Goal: Find specific page/section: Find specific page/section

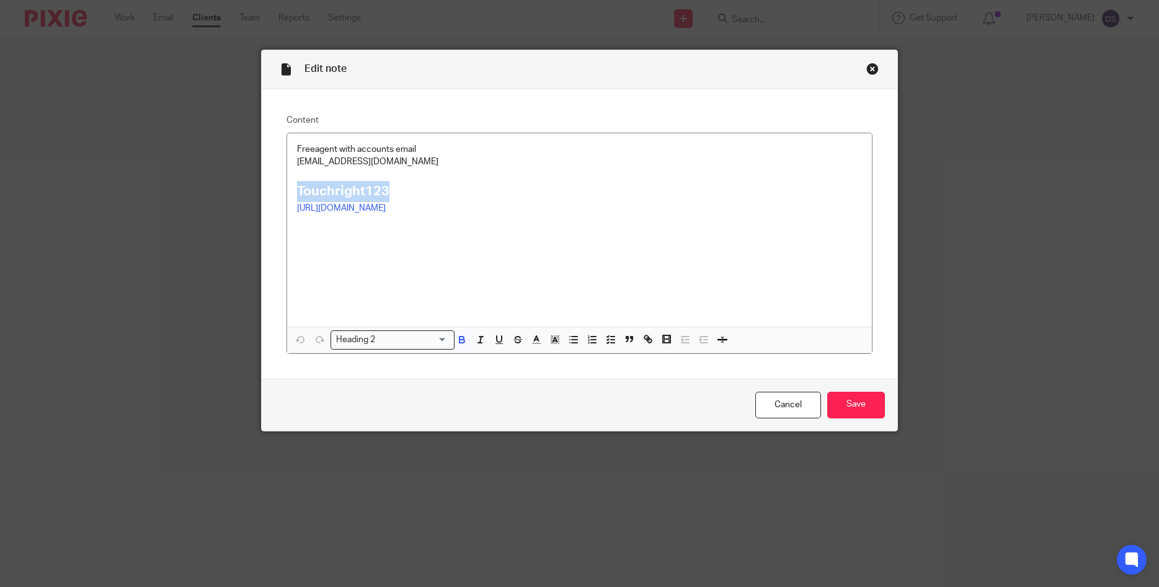
click at [873, 71] on div "Close this dialog window" at bounding box center [872, 69] width 12 height 12
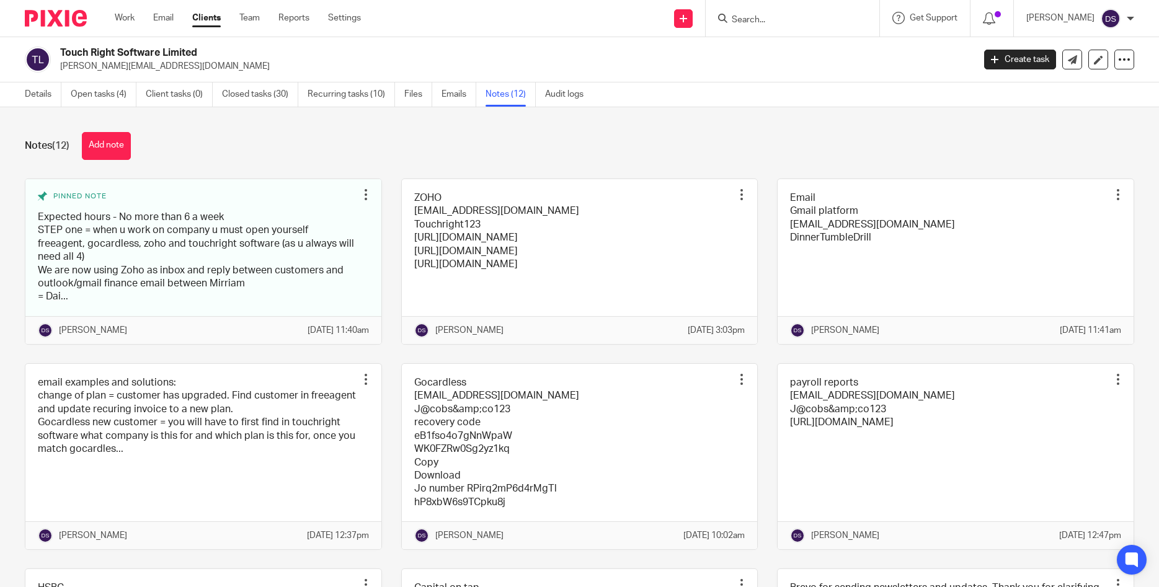
click at [810, 27] on div at bounding box center [793, 18] width 174 height 37
click at [817, 21] on input "Search" at bounding box center [787, 20] width 112 height 11
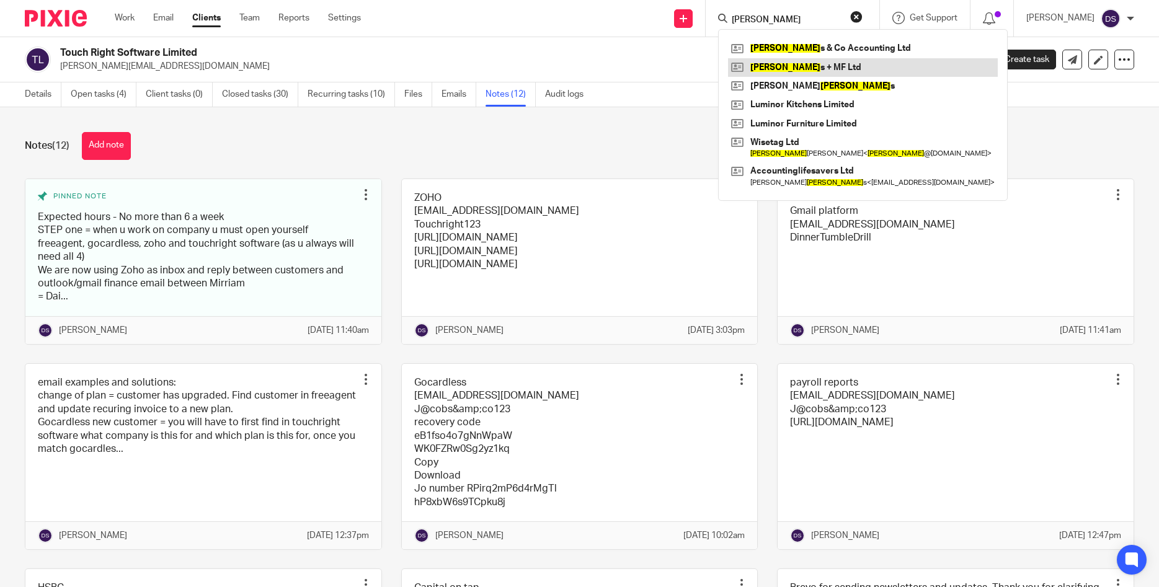
type input "[PERSON_NAME]"
click at [823, 66] on link at bounding box center [863, 67] width 270 height 19
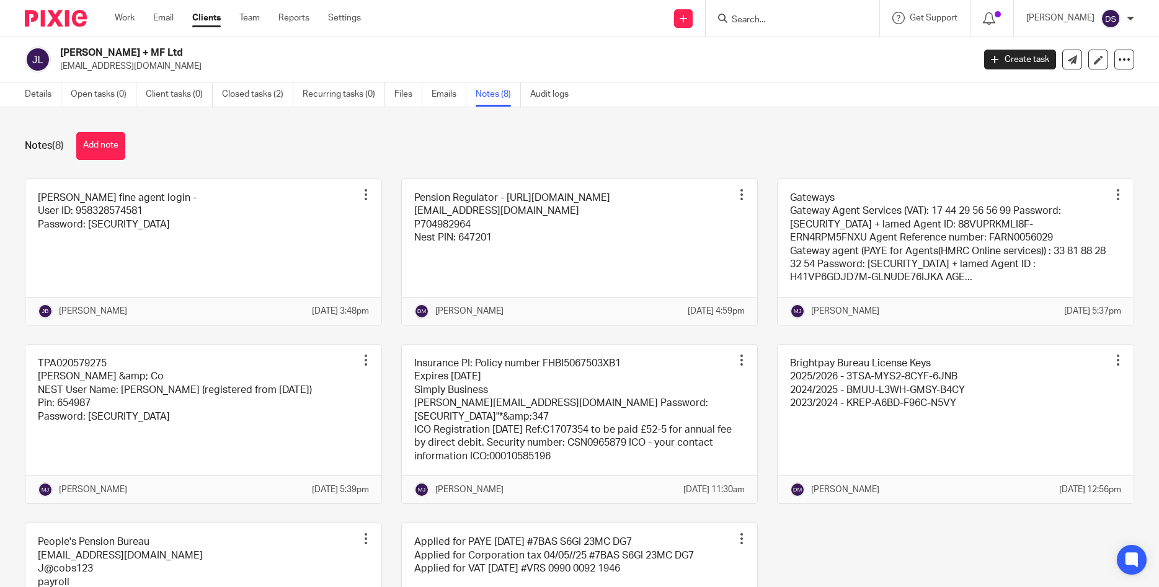
click at [773, 21] on input "Search" at bounding box center [787, 20] width 112 height 11
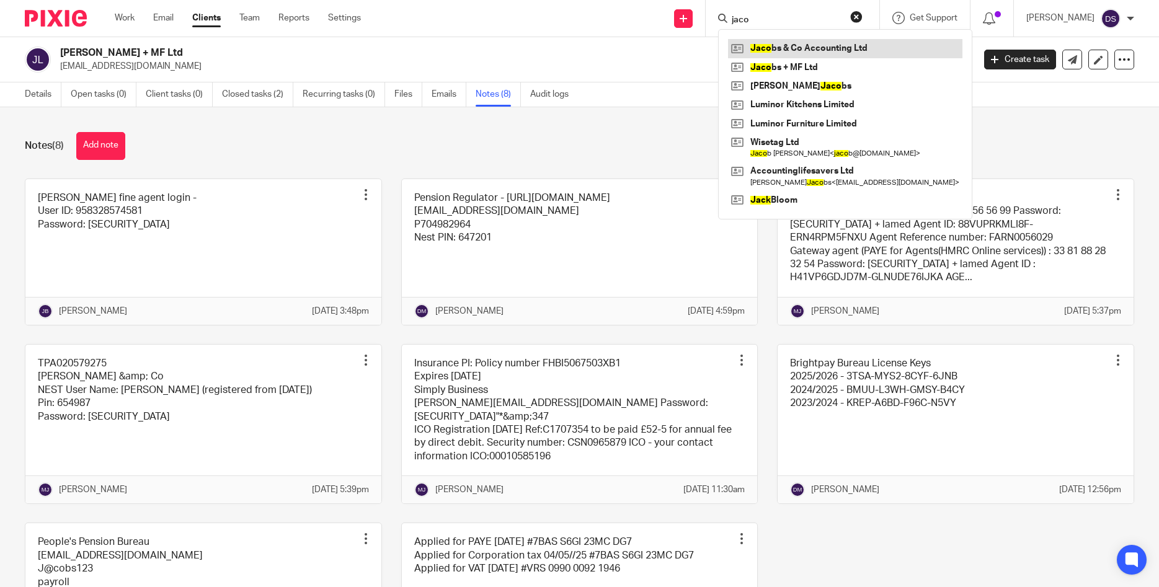
type input "jaco"
click at [807, 50] on link at bounding box center [845, 48] width 234 height 19
